Goal: Transaction & Acquisition: Purchase product/service

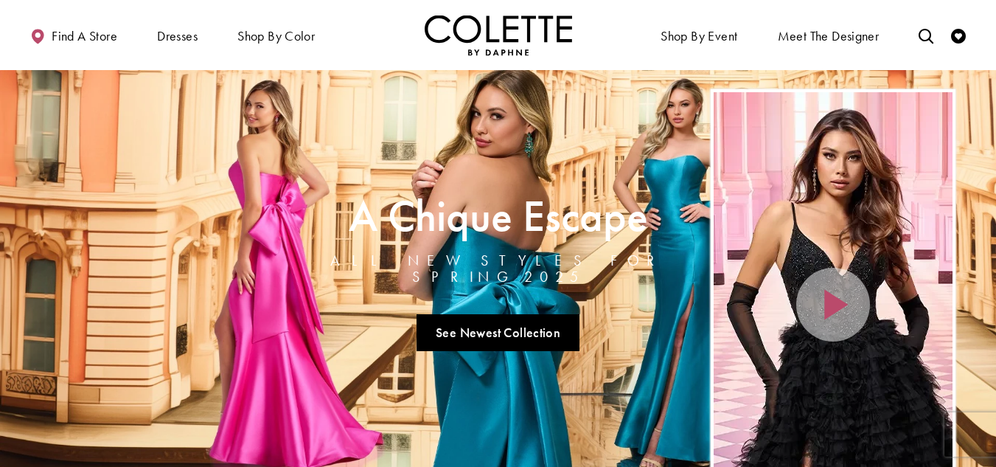
click at [478, 38] on img "Visit Home Page" at bounding box center [498, 35] width 147 height 41
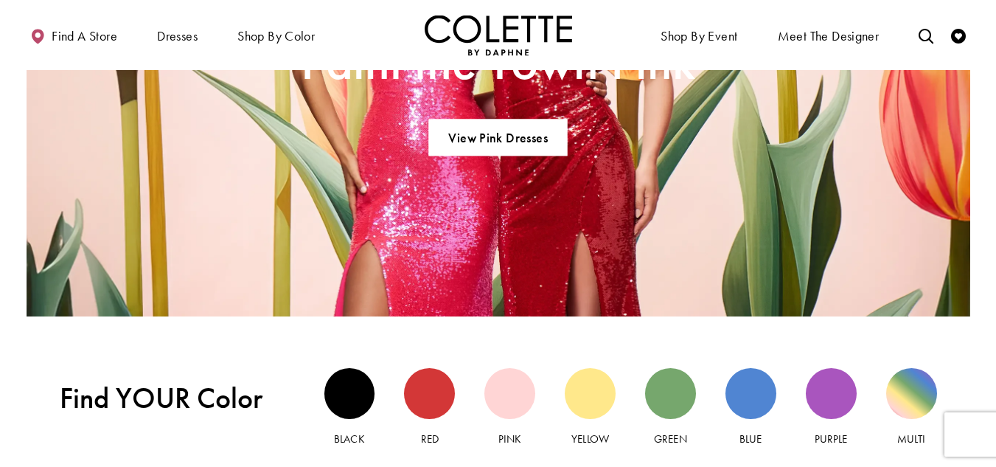
scroll to position [1253, 0]
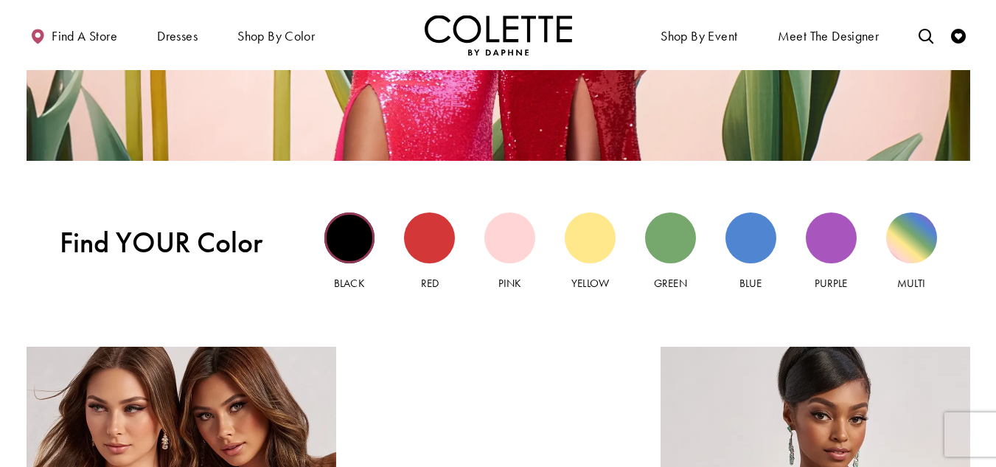
click at [357, 237] on div "Black view" at bounding box center [349, 237] width 51 height 51
